Goal: Task Accomplishment & Management: Complete application form

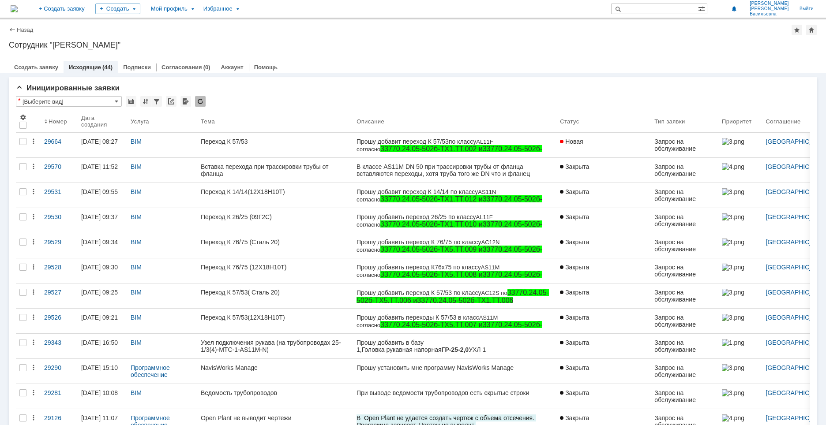
click at [92, 67] on link "Исходящие" at bounding box center [85, 67] width 32 height 7
click at [140, 5] on div "Создать" at bounding box center [117, 9] width 45 height 11
click at [198, 8] on div "Мой профиль" at bounding box center [172, 9] width 52 height 18
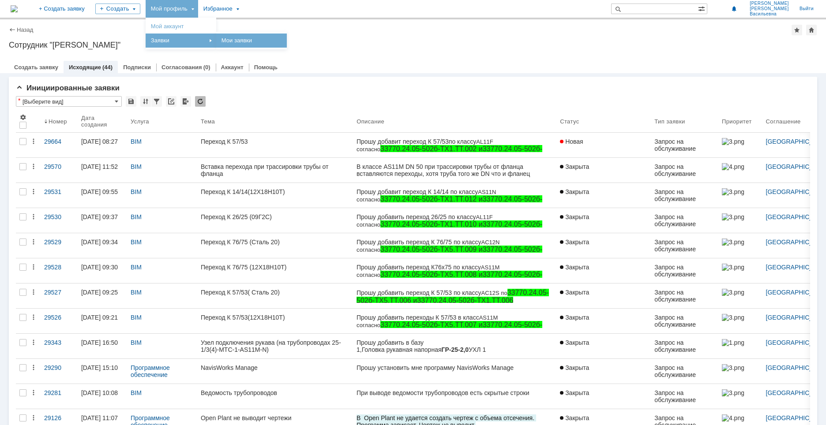
click at [269, 40] on link "Мои заявки" at bounding box center [251, 40] width 67 height 11
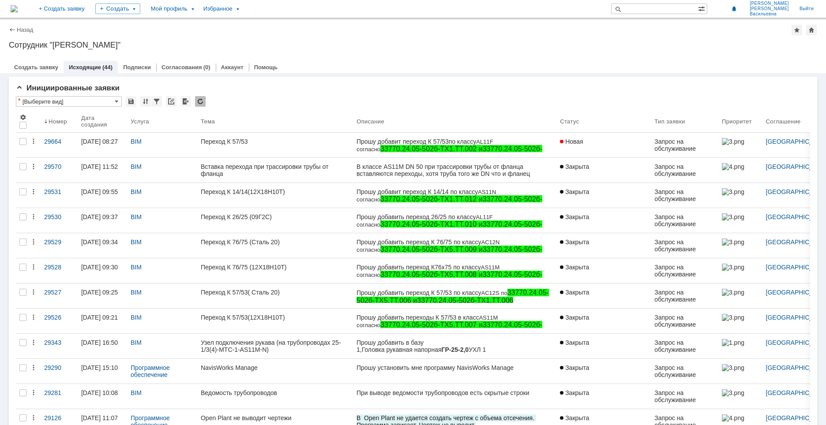
click at [18, 7] on img at bounding box center [14, 8] width 7 height 7
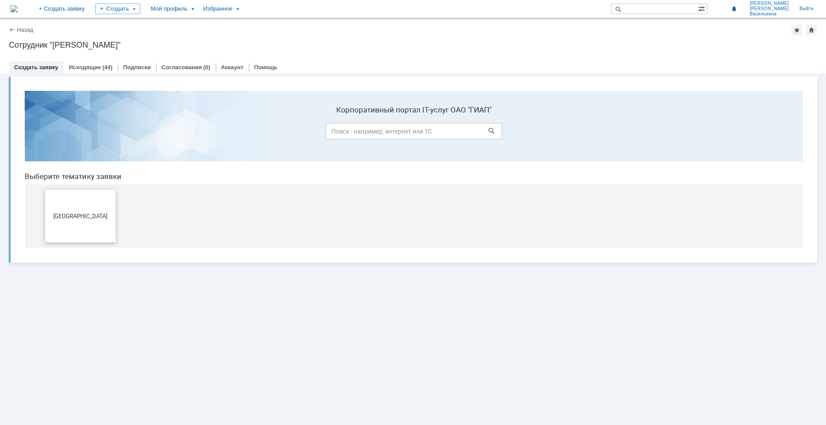
click at [80, 212] on button "[GEOGRAPHIC_DATA]" at bounding box center [80, 216] width 71 height 53
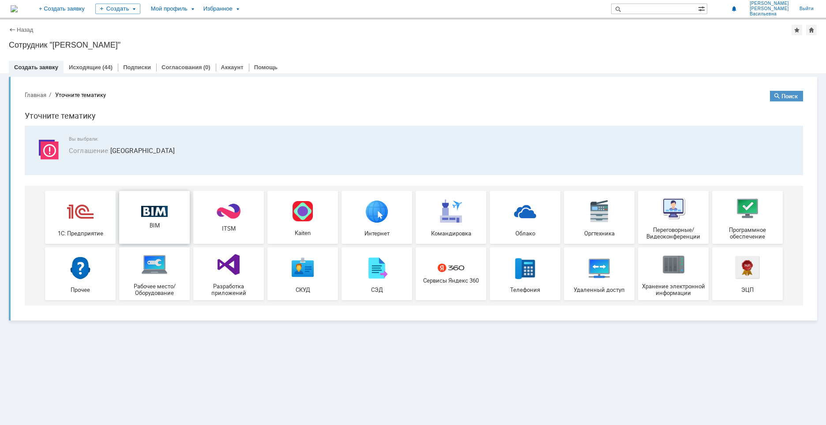
click at [172, 216] on div "BIM" at bounding box center [154, 217] width 65 height 23
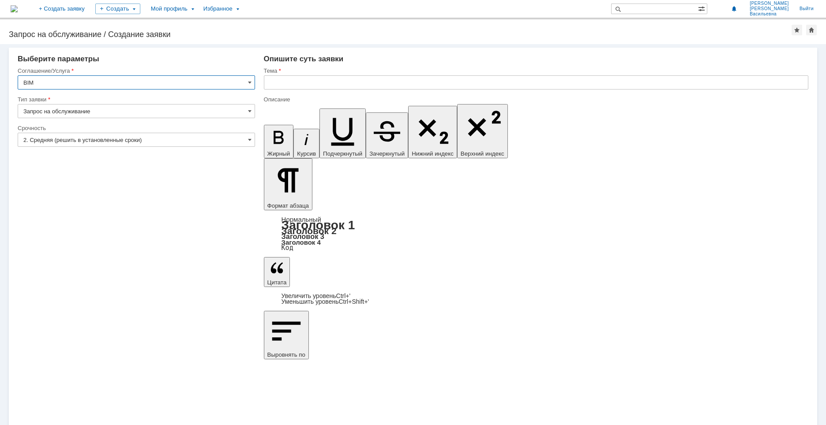
click at [305, 77] on input "text" at bounding box center [536, 82] width 544 height 14
type input "м"
type input "Металлорукава по ОЛ"
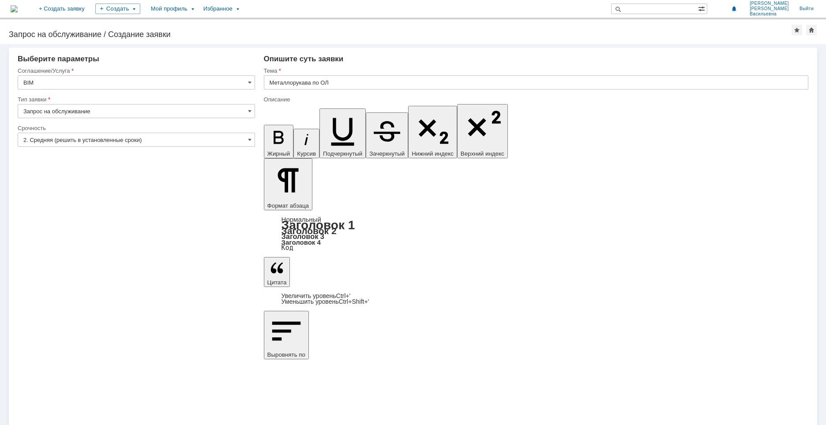
scroll to position [231, 3]
drag, startPoint x: 308, startPoint y: 3100, endPoint x: 271, endPoint y: 3101, distance: 36.6
drag, startPoint x: 358, startPoint y: 3098, endPoint x: 503, endPoint y: 3224, distance: 192.3
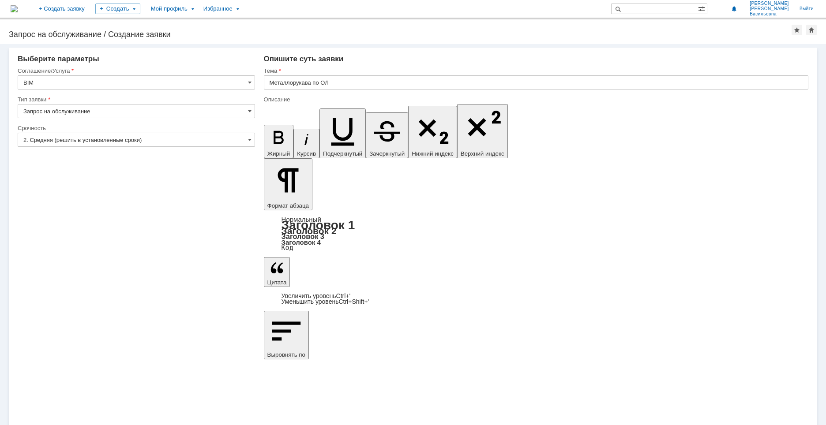
copy div "33770.24.05-502б-ТХ1.ОЛ.014"
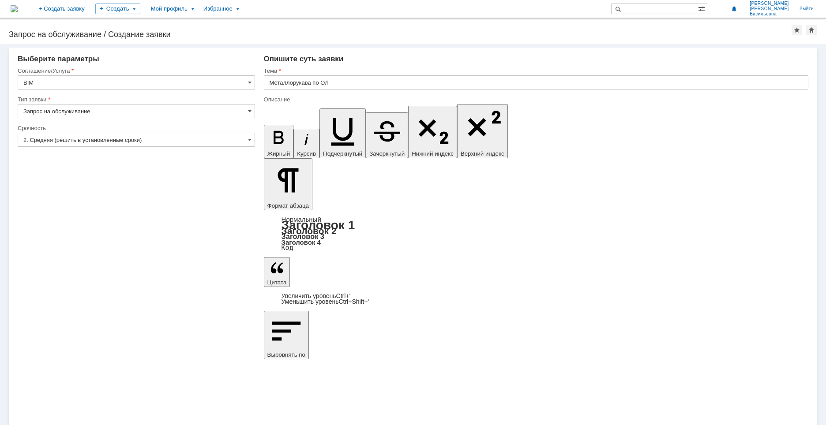
drag, startPoint x: 399, startPoint y: 3111, endPoint x: 436, endPoint y: 3100, distance: 38.0
drag, startPoint x: 413, startPoint y: 3109, endPoint x: 393, endPoint y: 3108, distance: 19.9
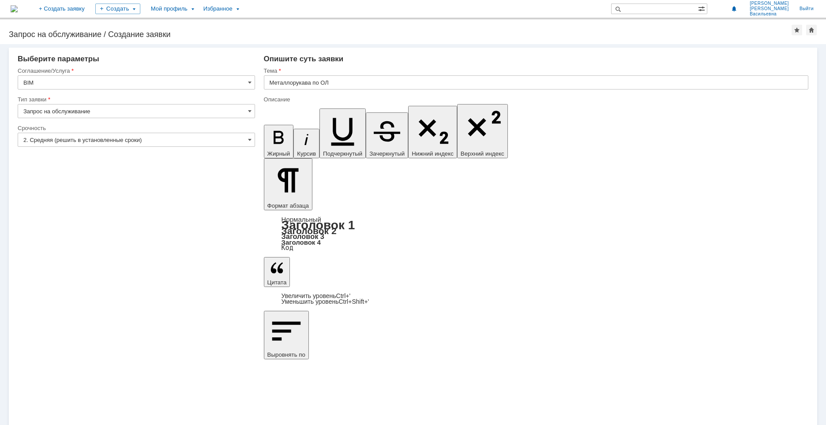
click at [273, 131] on icon "button" at bounding box center [278, 137] width 10 height 13
drag, startPoint x: 540, startPoint y: 3112, endPoint x: 598, endPoint y: 3099, distance: 59.3
drag, startPoint x: 593, startPoint y: 3099, endPoint x: 571, endPoint y: 3100, distance: 22.1
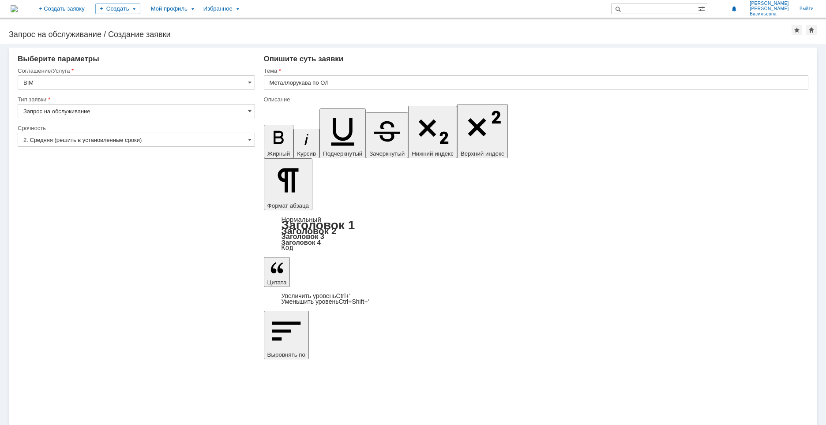
click at [273, 126] on icon "button" at bounding box center [278, 137] width 23 height 23
click at [272, 126] on icon "button" at bounding box center [278, 137] width 23 height 23
click at [273, 131] on icon "button" at bounding box center [278, 137] width 10 height 13
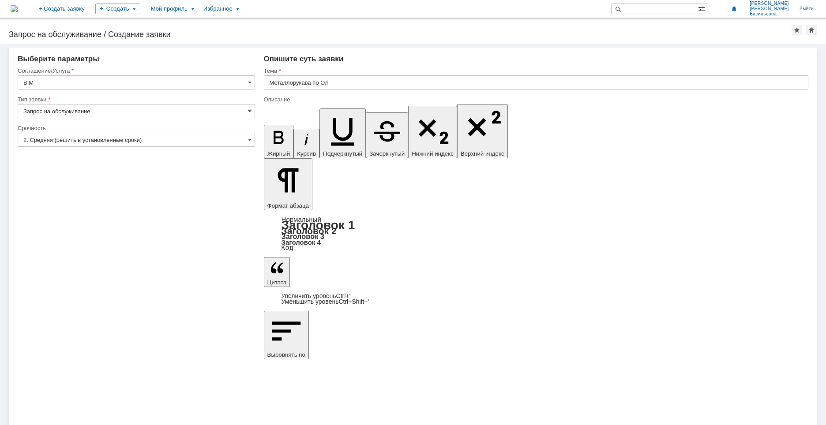
drag, startPoint x: 538, startPoint y: 3096, endPoint x: 563, endPoint y: 3100, distance: 24.9
drag, startPoint x: 542, startPoint y: 3098, endPoint x: 628, endPoint y: 3097, distance: 85.1
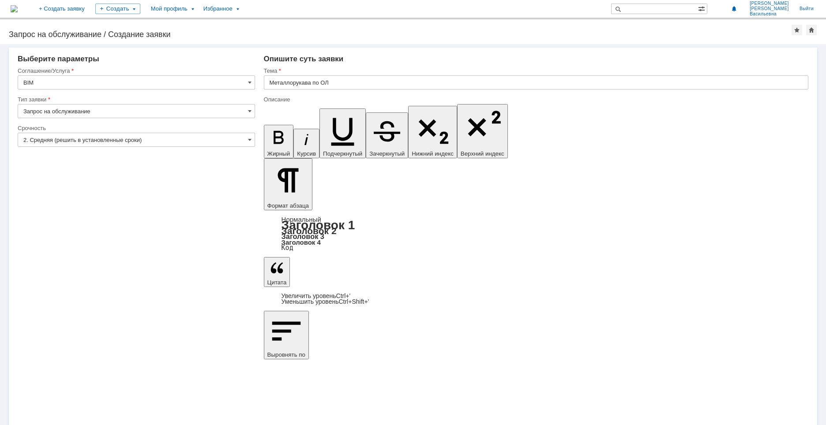
copy div "33770.24.05-502б-ТХ5.ОЛ.012"
drag, startPoint x: 357, startPoint y: 3115, endPoint x: 392, endPoint y: 3111, distance: 35.1
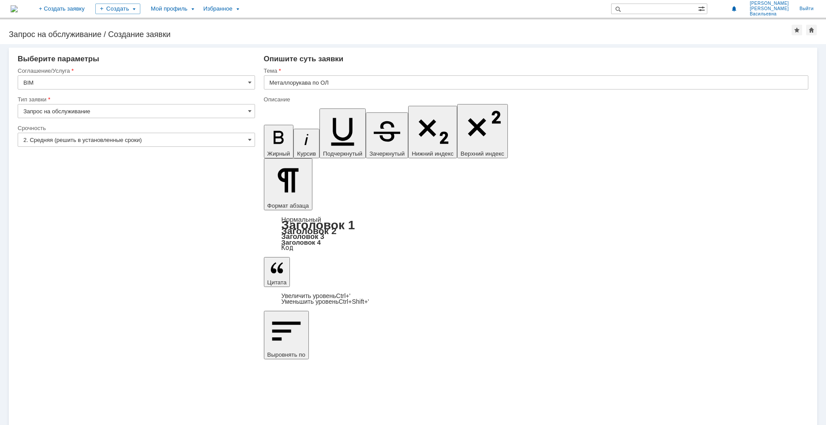
drag, startPoint x: 325, startPoint y: 3100, endPoint x: 335, endPoint y: 3098, distance: 9.9
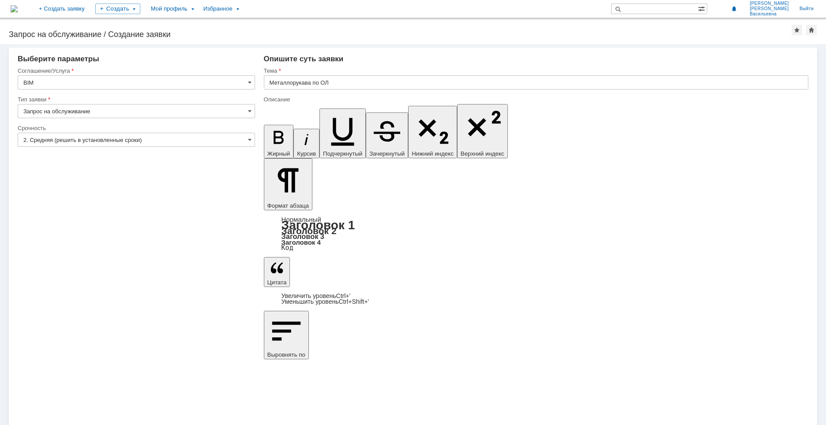
click at [270, 126] on icon "button" at bounding box center [278, 137] width 23 height 23
drag, startPoint x: 348, startPoint y: 3100, endPoint x: 358, endPoint y: 3099, distance: 10.2
click at [272, 126] on icon "button" at bounding box center [278, 137] width 23 height 23
drag, startPoint x: 414, startPoint y: 3099, endPoint x: 425, endPoint y: 3099, distance: 11.5
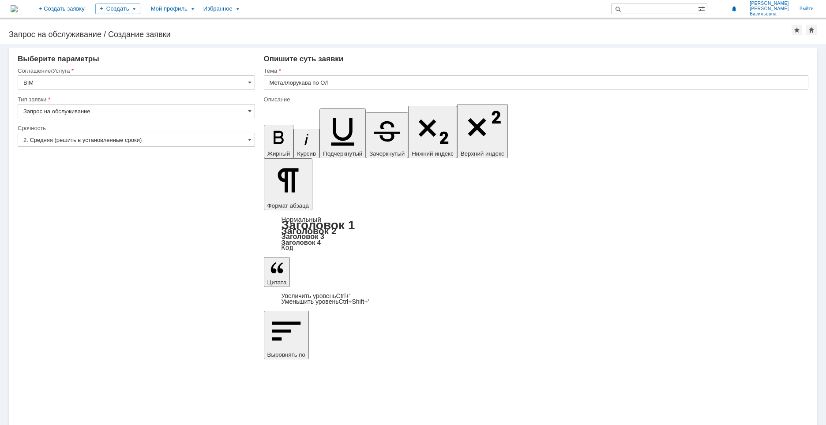
click at [267, 126] on icon "button" at bounding box center [278, 137] width 23 height 23
drag, startPoint x: 437, startPoint y: 3099, endPoint x: 432, endPoint y: 3101, distance: 5.9
drag, startPoint x: 438, startPoint y: 3100, endPoint x: 447, endPoint y: 3100, distance: 8.8
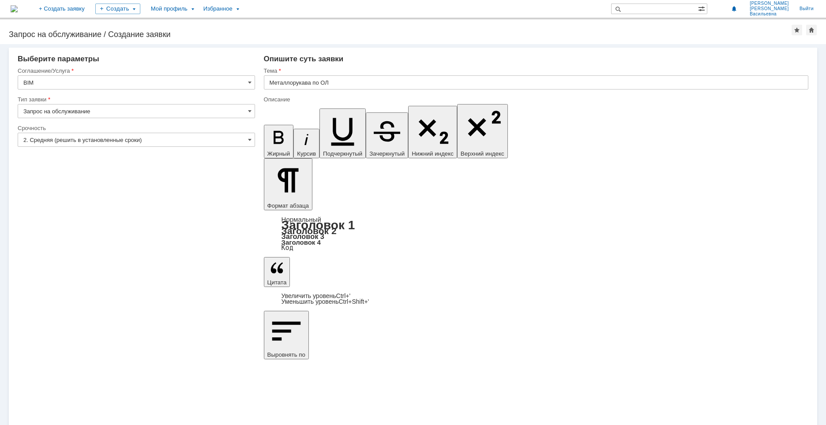
click at [273, 131] on icon "button" at bounding box center [278, 137] width 10 height 13
drag, startPoint x: 505, startPoint y: 3098, endPoint x: 514, endPoint y: 3099, distance: 8.9
click at [271, 126] on icon "button" at bounding box center [278, 137] width 23 height 23
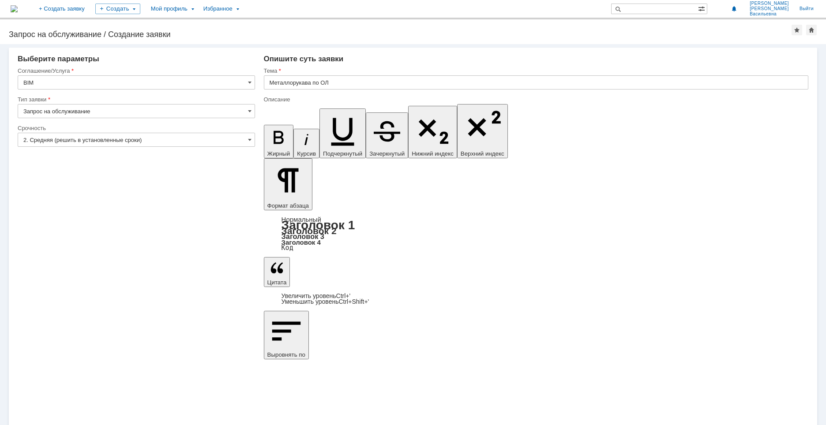
drag, startPoint x: 528, startPoint y: 3098, endPoint x: 537, endPoint y: 3099, distance: 9.4
click at [269, 126] on icon "button" at bounding box center [278, 137] width 23 height 23
drag, startPoint x: 595, startPoint y: 3100, endPoint x: 603, endPoint y: 3100, distance: 8.8
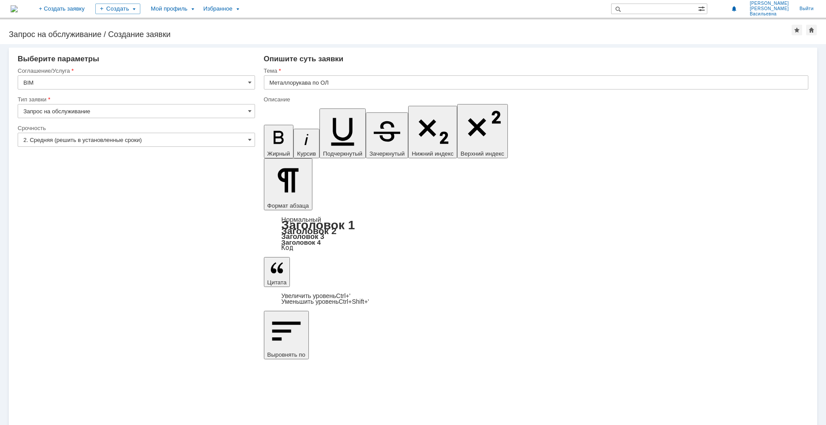
click at [269, 126] on icon "button" at bounding box center [278, 137] width 23 height 23
drag, startPoint x: 618, startPoint y: 3099, endPoint x: 625, endPoint y: 3099, distance: 7.1
drag, startPoint x: 617, startPoint y: 3100, endPoint x: 627, endPoint y: 3100, distance: 9.7
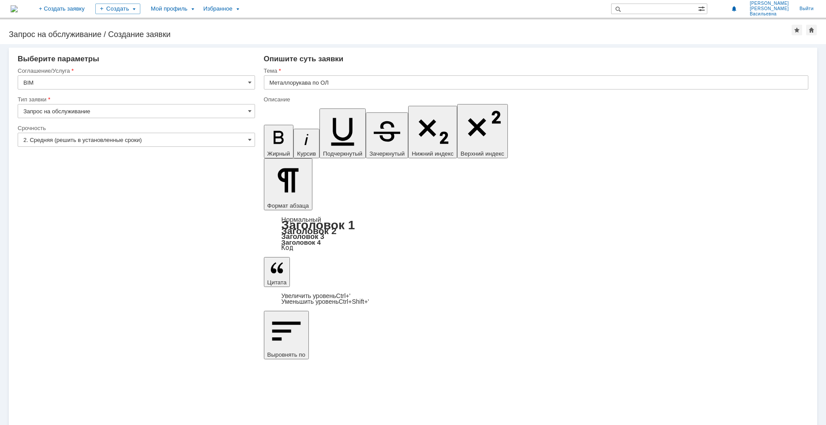
click at [273, 126] on icon "button" at bounding box center [278, 137] width 23 height 23
drag, startPoint x: 684, startPoint y: 3099, endPoint x: 693, endPoint y: 3101, distance: 9.5
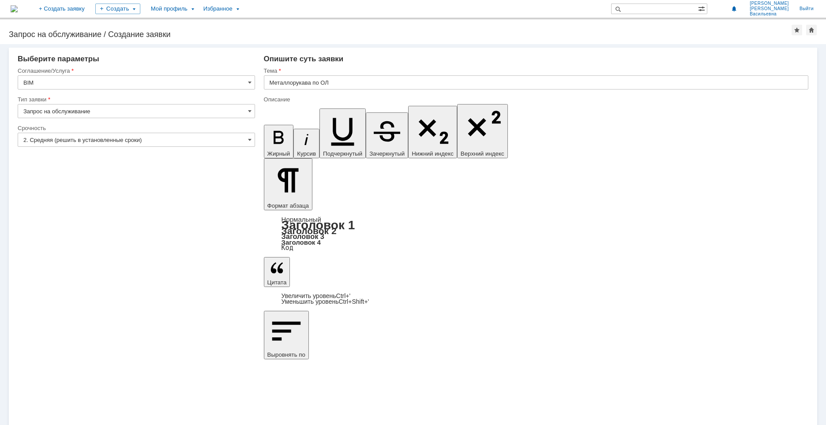
click at [273, 131] on icon "button" at bounding box center [278, 137] width 10 height 13
drag, startPoint x: 706, startPoint y: 3100, endPoint x: 715, endPoint y: 3099, distance: 9.4
click at [269, 126] on icon "button" at bounding box center [278, 137] width 23 height 23
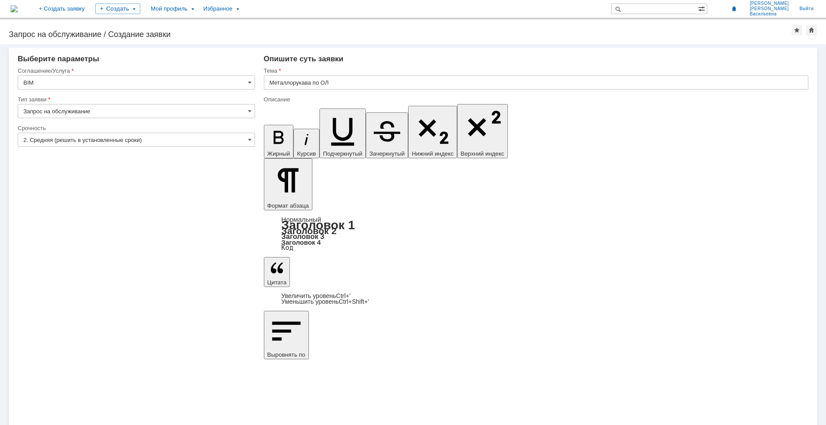
drag, startPoint x: 774, startPoint y: 3099, endPoint x: 784, endPoint y: 3100, distance: 9.3
drag, startPoint x: 774, startPoint y: 3100, endPoint x: 783, endPoint y: 3099, distance: 9.7
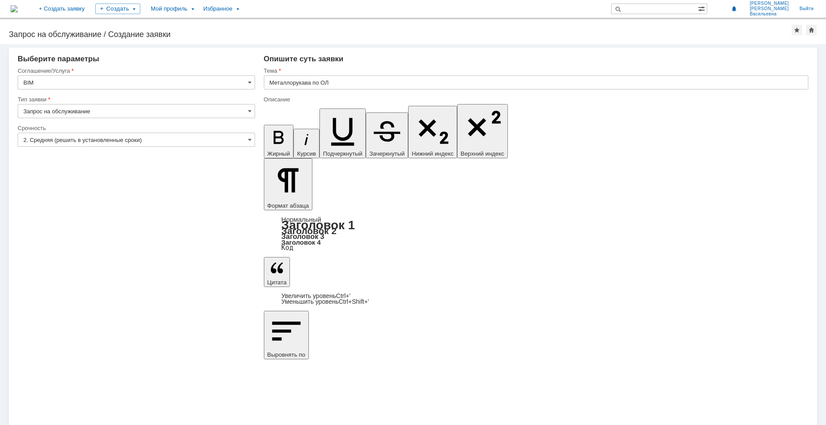
click at [269, 126] on icon "button" at bounding box center [278, 137] width 23 height 23
drag, startPoint x: 797, startPoint y: 3099, endPoint x: 807, endPoint y: 3099, distance: 9.7
click at [268, 126] on icon "button" at bounding box center [278, 137] width 23 height 23
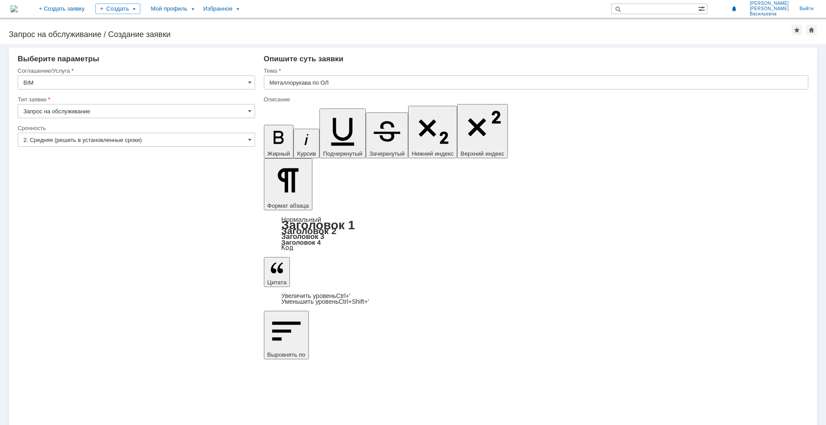
drag, startPoint x: 327, startPoint y: 3112, endPoint x: 332, endPoint y: 3113, distance: 5.3
drag, startPoint x: 324, startPoint y: 3113, endPoint x: 333, endPoint y: 3113, distance: 8.8
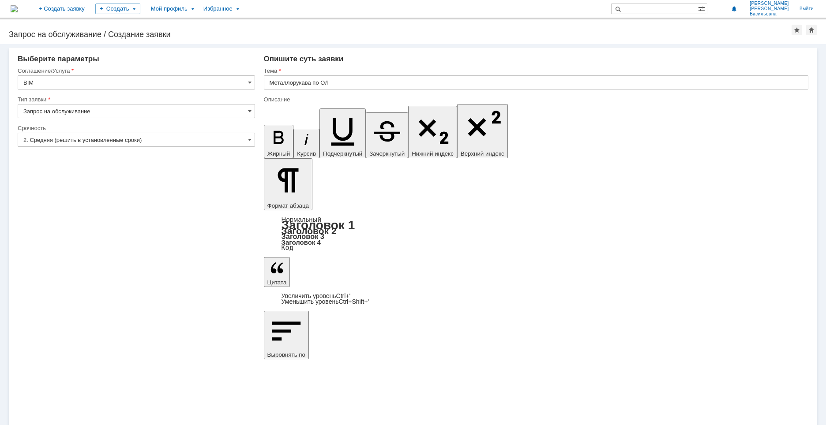
drag, startPoint x: 325, startPoint y: 3113, endPoint x: 335, endPoint y: 3115, distance: 9.8
click at [268, 126] on icon "button" at bounding box center [278, 137] width 23 height 23
drag, startPoint x: 348, startPoint y: 3113, endPoint x: 358, endPoint y: 3113, distance: 9.3
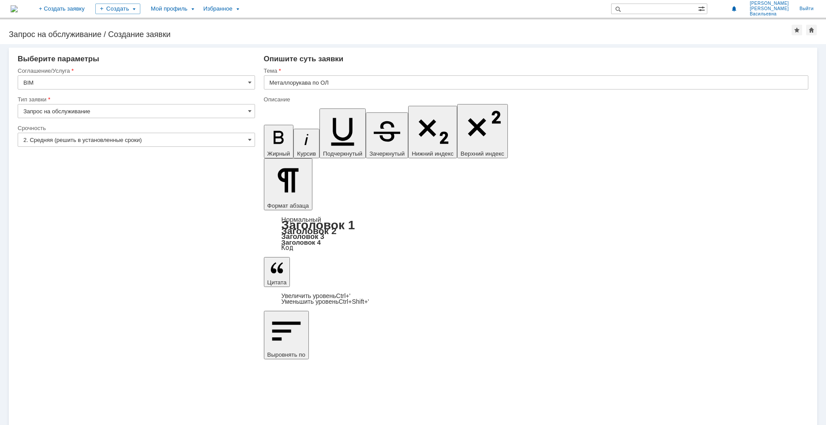
click at [273, 131] on icon "button" at bounding box center [278, 137] width 10 height 13
drag, startPoint x: 415, startPoint y: 3113, endPoint x: 425, endPoint y: 3113, distance: 10.1
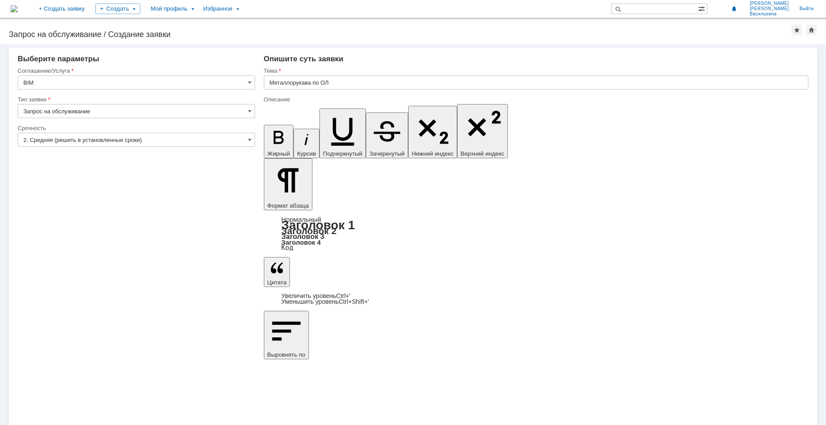
click at [268, 126] on icon "button" at bounding box center [278, 137] width 23 height 23
drag, startPoint x: 438, startPoint y: 3112, endPoint x: 447, endPoint y: 3112, distance: 9.7
click at [267, 126] on icon "button" at bounding box center [278, 137] width 23 height 23
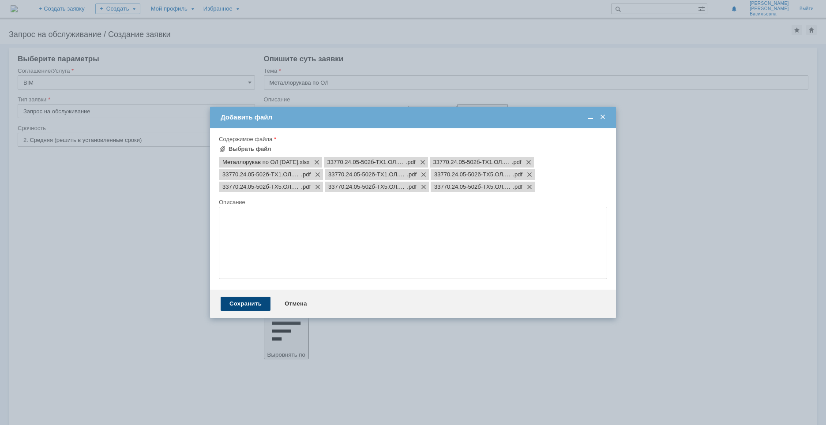
click at [238, 304] on div "Сохранить" at bounding box center [246, 304] width 50 height 14
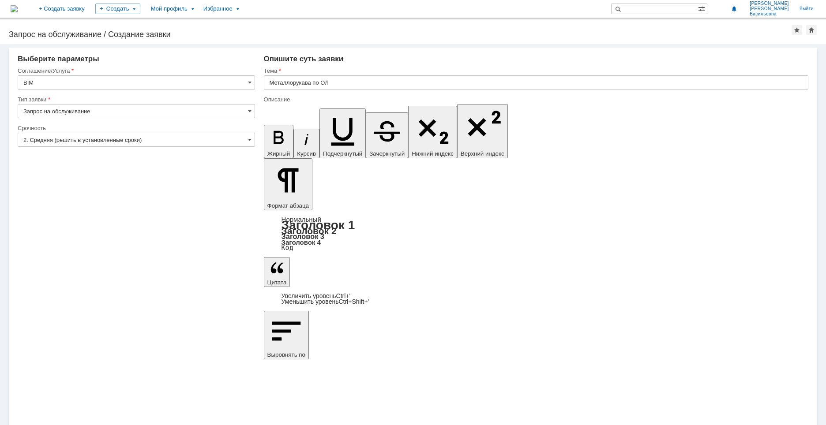
click at [340, 79] on input "Металлорукава по ОЛ" at bounding box center [536, 82] width 544 height 14
click at [338, 82] on input "Металлорукава по ОЛ" at bounding box center [536, 82] width 544 height 14
type input "Металлорукава по ОЛ (ТХ1, ТХ5)"
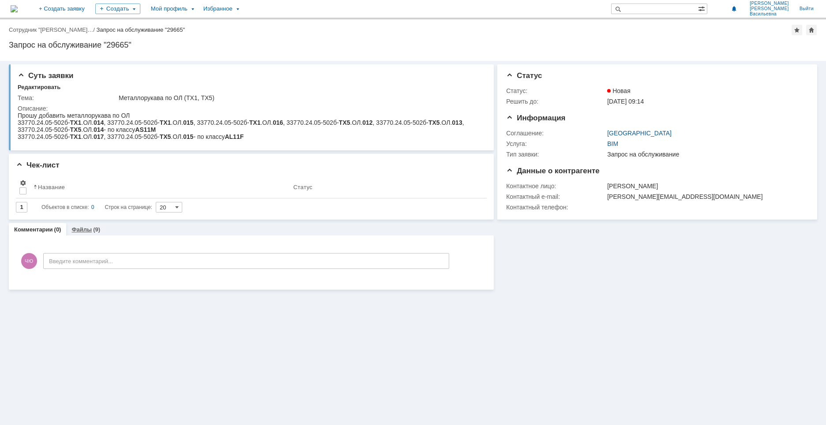
click at [90, 232] on div "Файлы (9)" at bounding box center [85, 230] width 29 height 6
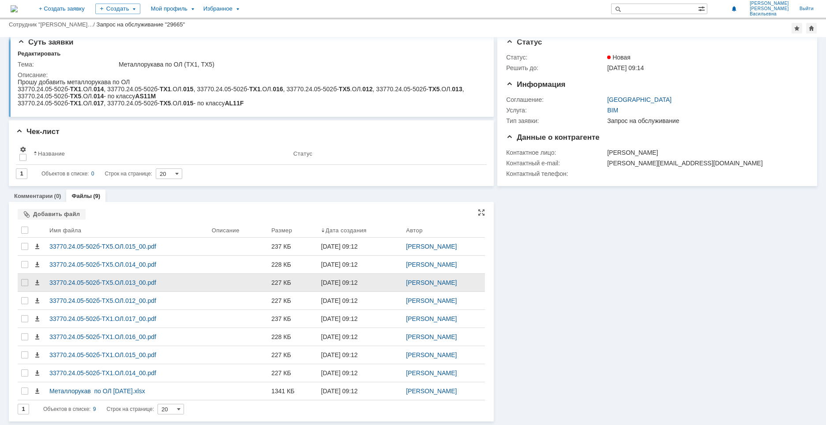
scroll to position [10, 0]
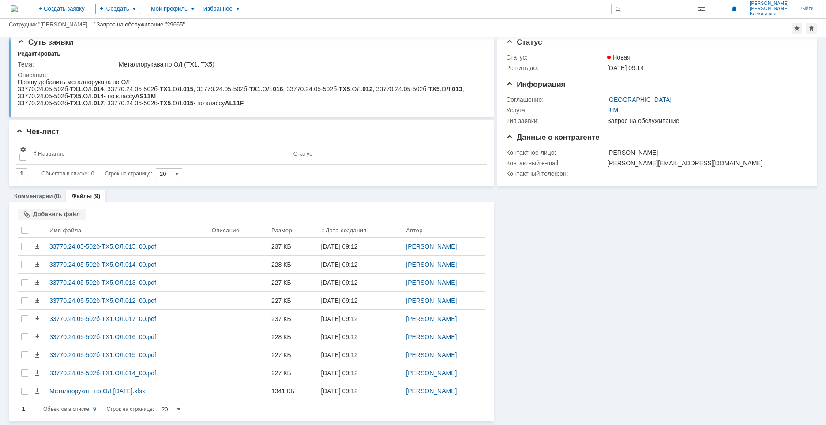
click at [17, 12] on img at bounding box center [14, 8] width 7 height 7
